Goal: Task Accomplishment & Management: Use online tool/utility

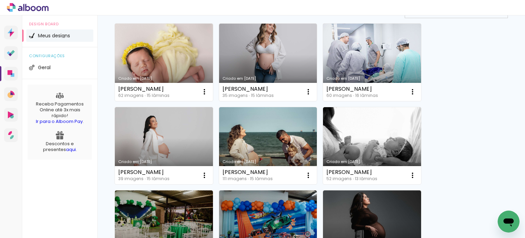
scroll to position [36, 0]
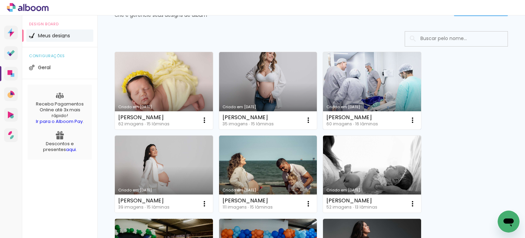
click at [387, 82] on link "Criado em [DATE]" at bounding box center [372, 90] width 98 height 77
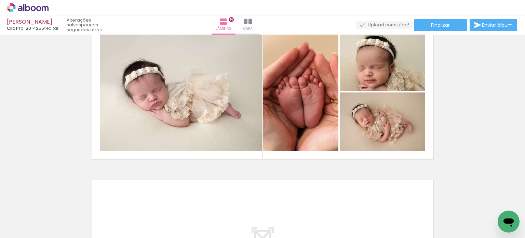
scroll to position [2345, 0]
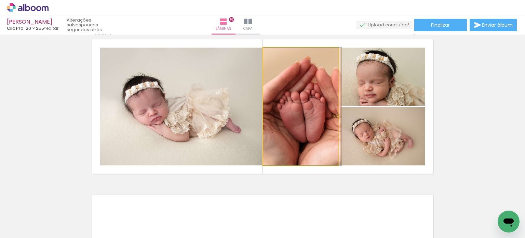
drag, startPoint x: 325, startPoint y: 97, endPoint x: 318, endPoint y: 94, distance: 8.2
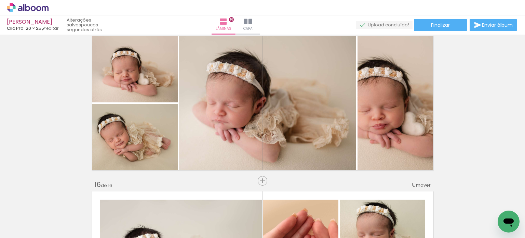
scroll to position [2183, 0]
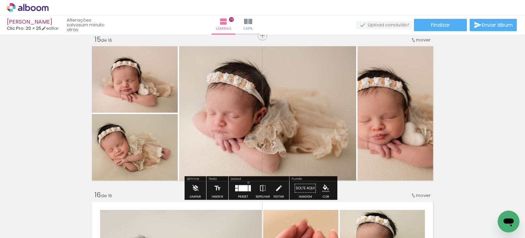
click at [247, 182] on div at bounding box center [243, 188] width 18 height 14
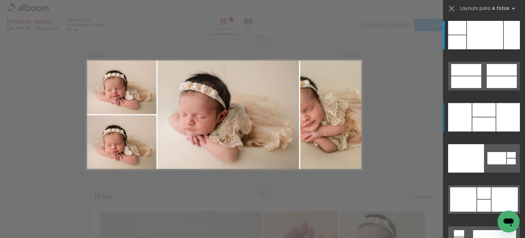
scroll to position [2181, 0]
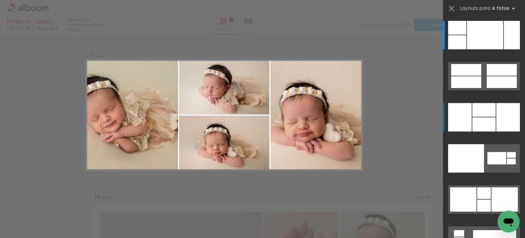
click at [475, 110] on div at bounding box center [483, 110] width 23 height 14
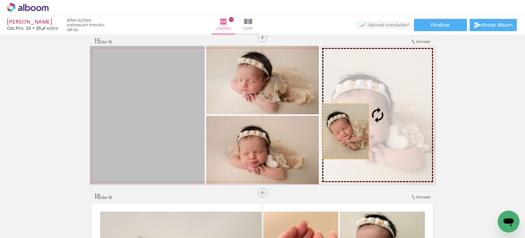
drag, startPoint x: 156, startPoint y: 133, endPoint x: 360, endPoint y: 133, distance: 203.7
click at [0, 0] on slot at bounding box center [0, 0] width 0 height 0
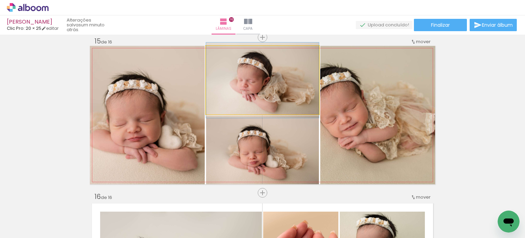
click at [282, 97] on quentale-photo at bounding box center [262, 80] width 113 height 68
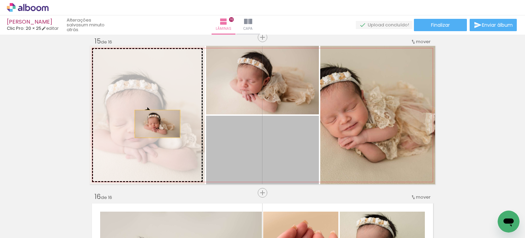
drag, startPoint x: 277, startPoint y: 154, endPoint x: 146, endPoint y: 123, distance: 135.0
click at [0, 0] on slot at bounding box center [0, 0] width 0 height 0
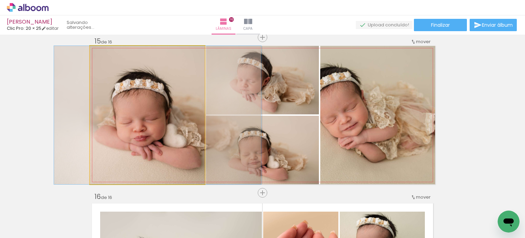
drag, startPoint x: 178, startPoint y: 149, endPoint x: 189, endPoint y: 151, distance: 10.5
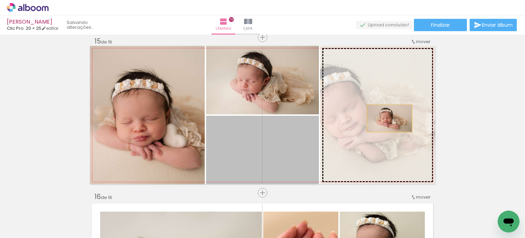
drag, startPoint x: 272, startPoint y: 154, endPoint x: 387, endPoint y: 118, distance: 120.3
click at [0, 0] on slot at bounding box center [0, 0] width 0 height 0
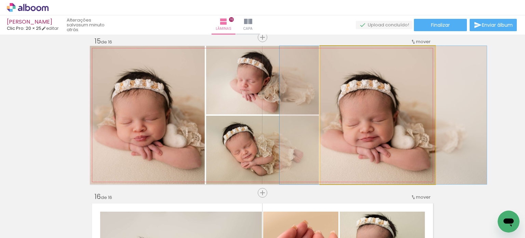
drag, startPoint x: 406, startPoint y: 164, endPoint x: 412, endPoint y: 165, distance: 5.5
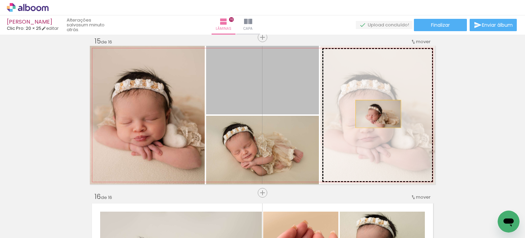
drag, startPoint x: 291, startPoint y: 91, endPoint x: 388, endPoint y: 119, distance: 100.9
click at [0, 0] on slot at bounding box center [0, 0] width 0 height 0
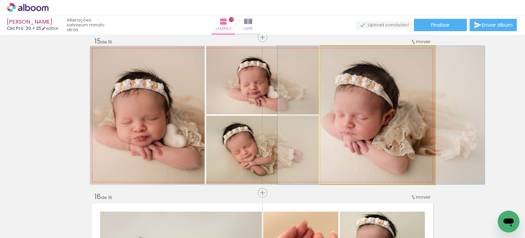
drag, startPoint x: 377, startPoint y: 132, endPoint x: 380, endPoint y: 131, distance: 3.8
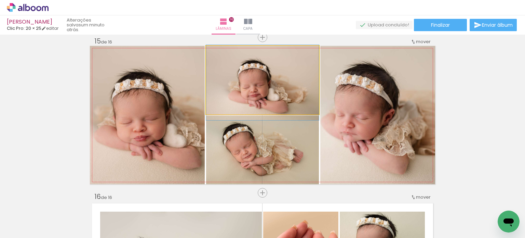
drag, startPoint x: 287, startPoint y: 98, endPoint x: 275, endPoint y: 100, distance: 12.2
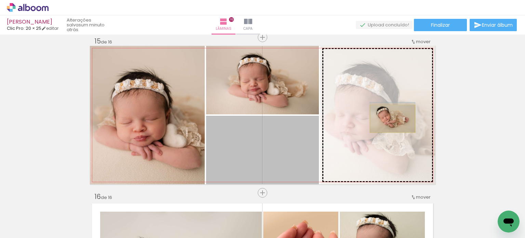
drag, startPoint x: 273, startPoint y: 160, endPoint x: 390, endPoint y: 118, distance: 124.5
click at [0, 0] on slot at bounding box center [0, 0] width 0 height 0
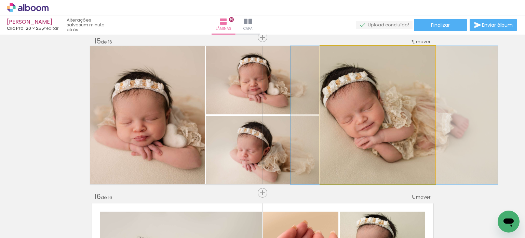
drag, startPoint x: 370, startPoint y: 137, endPoint x: 387, endPoint y: 134, distance: 16.6
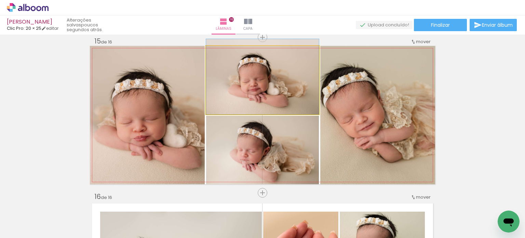
drag, startPoint x: 296, startPoint y: 92, endPoint x: 277, endPoint y: 91, distance: 19.5
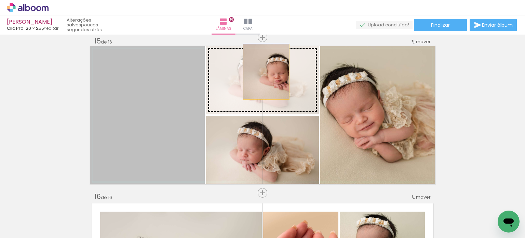
drag, startPoint x: 150, startPoint y: 129, endPoint x: 264, endPoint y: 71, distance: 127.0
click at [0, 0] on slot at bounding box center [0, 0] width 0 height 0
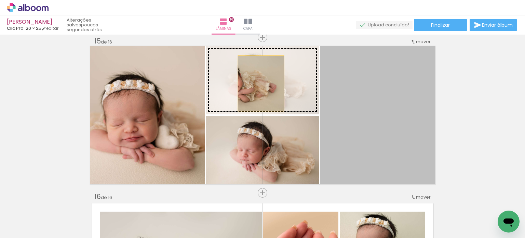
drag, startPoint x: 370, startPoint y: 104, endPoint x: 258, endPoint y: 83, distance: 113.3
click at [0, 0] on slot at bounding box center [0, 0] width 0 height 0
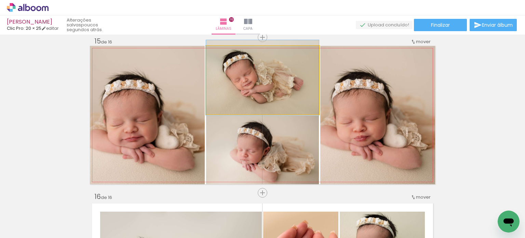
drag, startPoint x: 263, startPoint y: 90, endPoint x: 252, endPoint y: 93, distance: 11.9
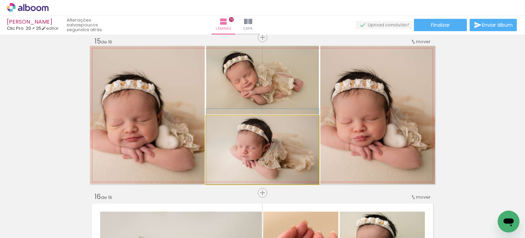
drag, startPoint x: 261, startPoint y: 155, endPoint x: 266, endPoint y: 150, distance: 6.8
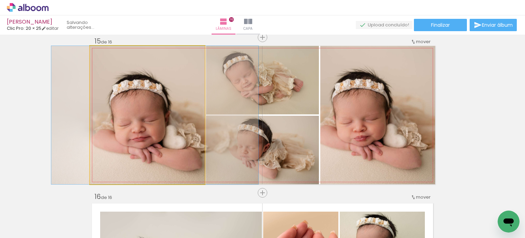
drag, startPoint x: 166, startPoint y: 135, endPoint x: 174, endPoint y: 134, distance: 7.6
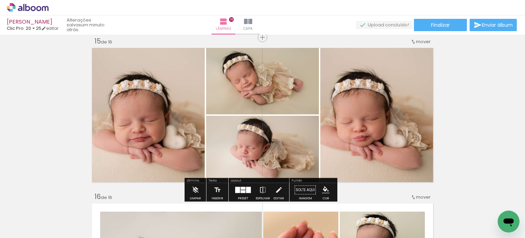
scroll to position [2182, 0]
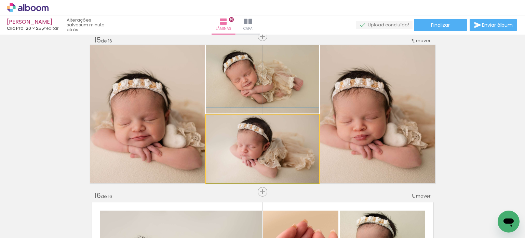
drag, startPoint x: 289, startPoint y: 163, endPoint x: 258, endPoint y: 156, distance: 32.1
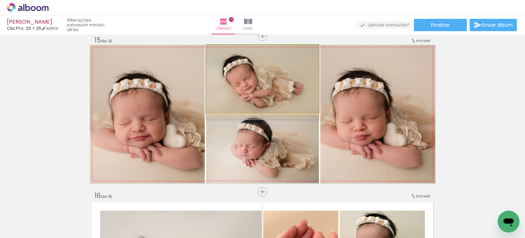
drag, startPoint x: 269, startPoint y: 88, endPoint x: 272, endPoint y: 99, distance: 11.8
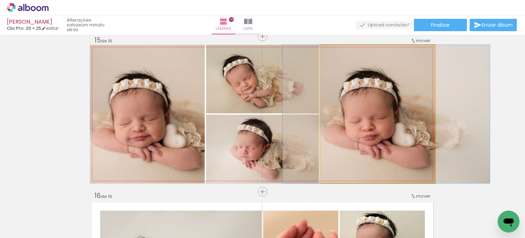
drag, startPoint x: 391, startPoint y: 144, endPoint x: 399, endPoint y: 143, distance: 8.2
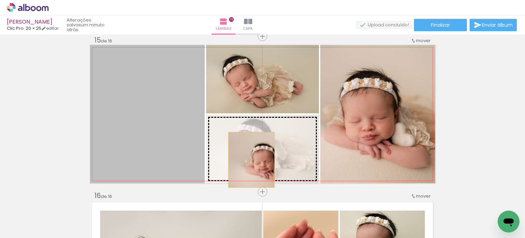
drag, startPoint x: 163, startPoint y: 117, endPoint x: 249, endPoint y: 160, distance: 96.5
click at [0, 0] on slot at bounding box center [0, 0] width 0 height 0
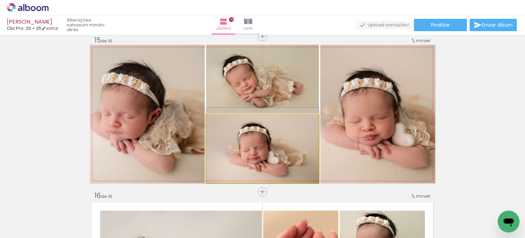
drag, startPoint x: 249, startPoint y: 160, endPoint x: 230, endPoint y: 156, distance: 20.1
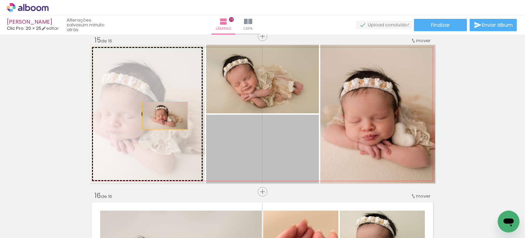
drag, startPoint x: 253, startPoint y: 154, endPoint x: 162, endPoint y: 115, distance: 98.3
click at [0, 0] on slot at bounding box center [0, 0] width 0 height 0
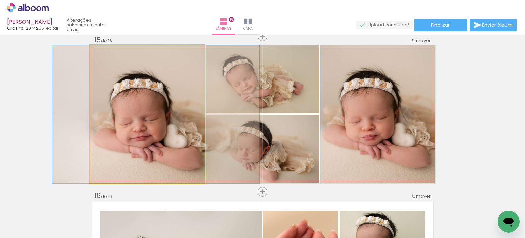
drag, startPoint x: 166, startPoint y: 125, endPoint x: 174, endPoint y: 125, distance: 8.5
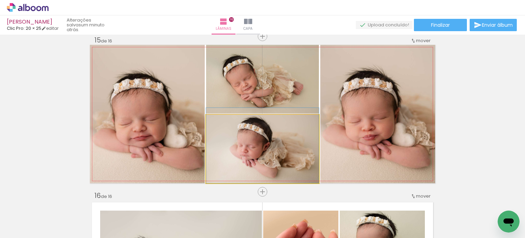
drag, startPoint x: 273, startPoint y: 152, endPoint x: 266, endPoint y: 149, distance: 8.3
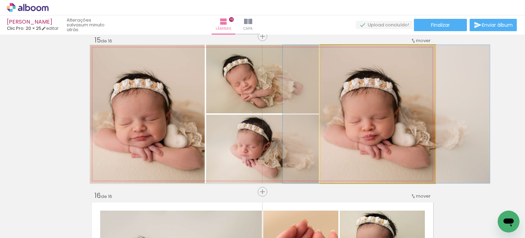
click at [408, 160] on quentale-photo at bounding box center [377, 114] width 115 height 138
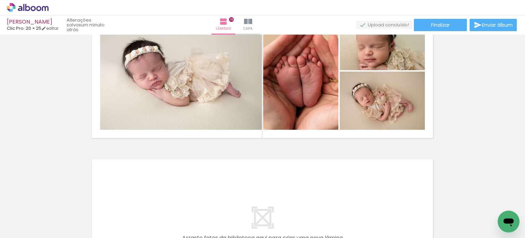
scroll to position [2350, 0]
